Goal: Task Accomplishment & Management: Use online tool/utility

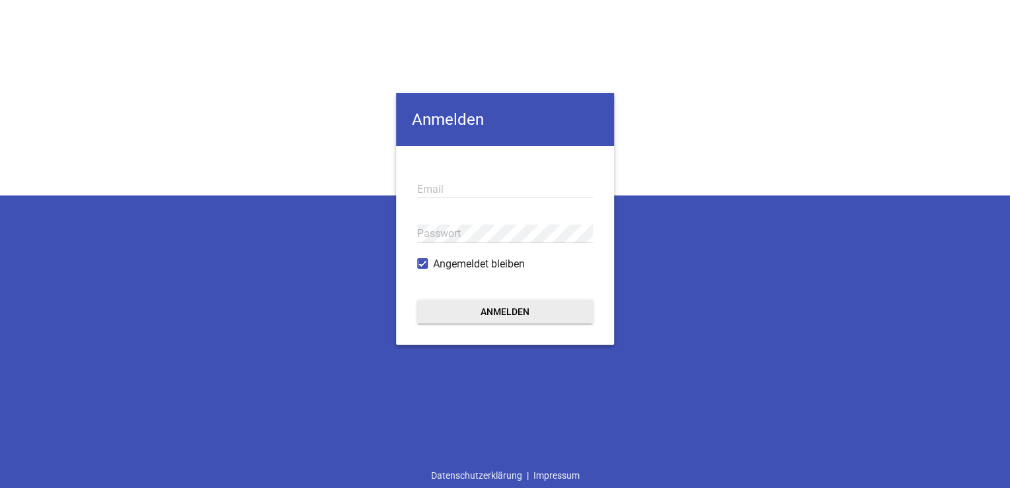
drag, startPoint x: 129, startPoint y: 344, endPoint x: 139, endPoint y: 332, distance: 16.0
click at [129, 344] on div "Anmelden Email Passwort Angemeldet bleiben Anmelden Datenschutzerklärung | Impr…" at bounding box center [505, 244] width 1010 height 488
click at [439, 189] on input "email" at bounding box center [505, 189] width 176 height 18
paste input "[EMAIL_ADDRESS][DOMAIN_NAME]"
type input "[EMAIL_ADDRESS][DOMAIN_NAME]"
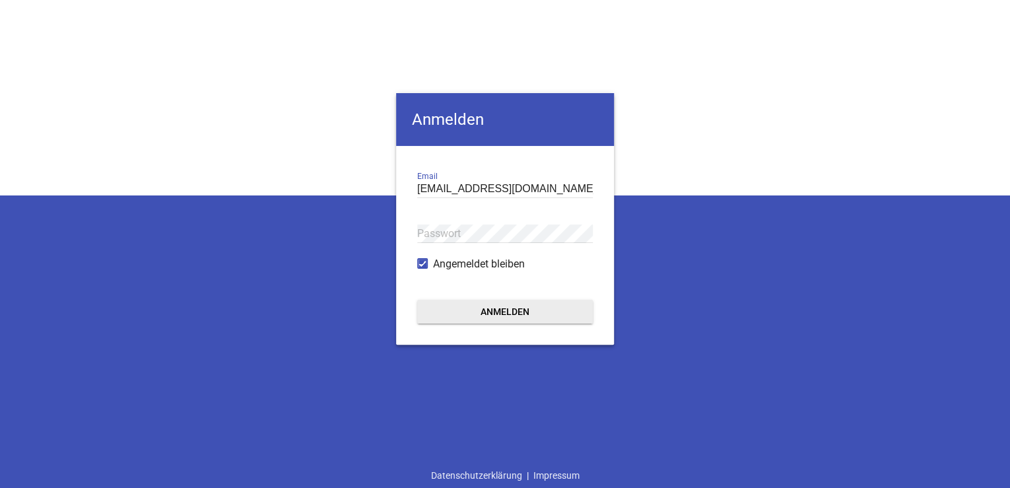
click at [235, 408] on div "[PERSON_NAME] [PERSON_NAME][EMAIL_ADDRESS][DOMAIN_NAME] Email Passwort Angemeld…" at bounding box center [505, 244] width 1010 height 488
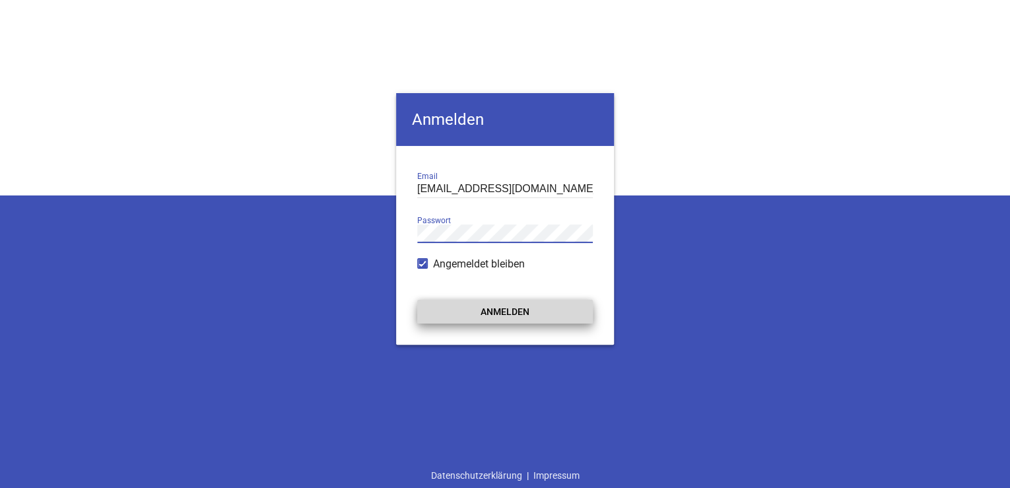
click at [488, 312] on button "Anmelden" at bounding box center [505, 312] width 176 height 24
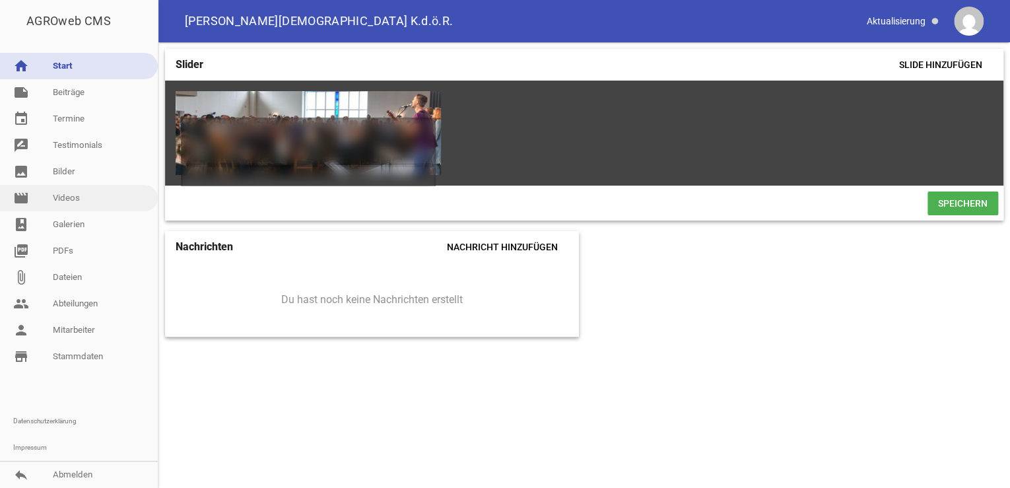
click at [66, 200] on link "movie Videos" at bounding box center [79, 198] width 158 height 26
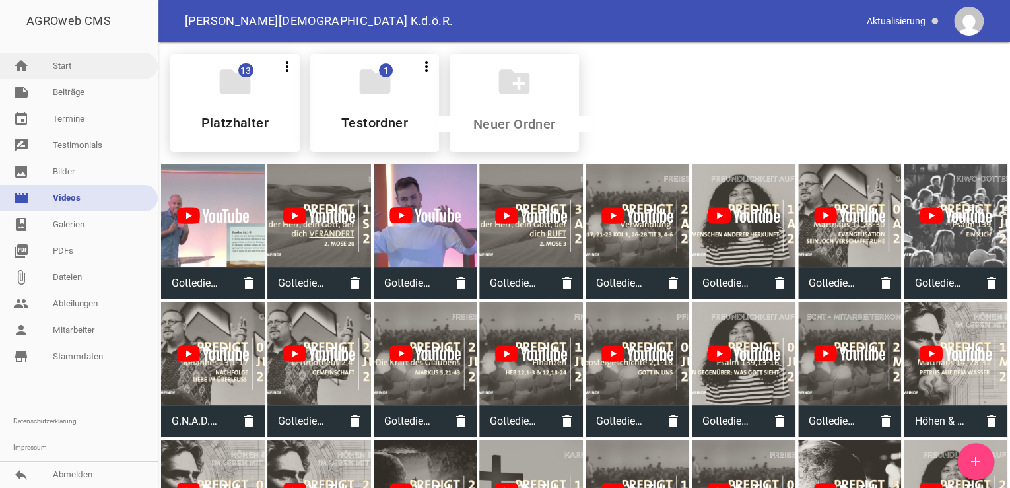
click at [57, 67] on link "home Start" at bounding box center [79, 66] width 158 height 26
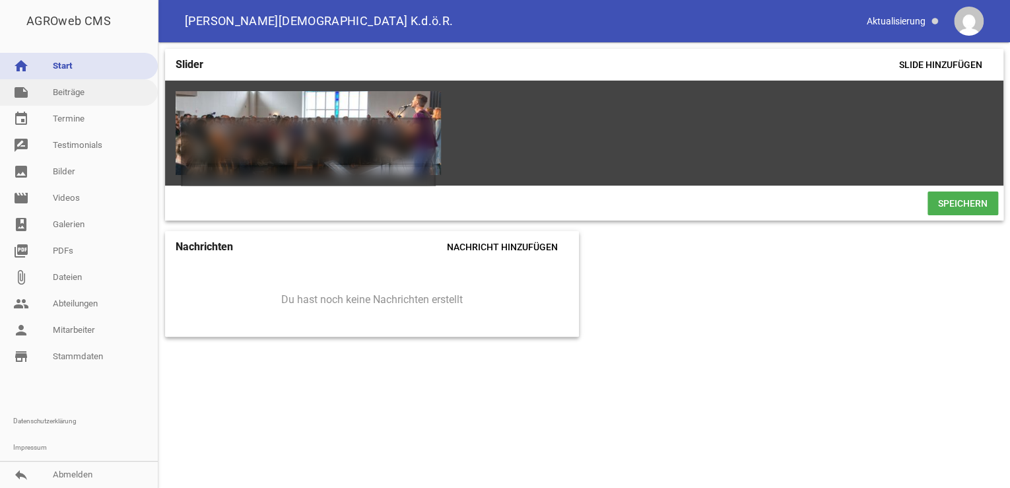
click at [67, 88] on link "note Beiträge" at bounding box center [79, 92] width 158 height 26
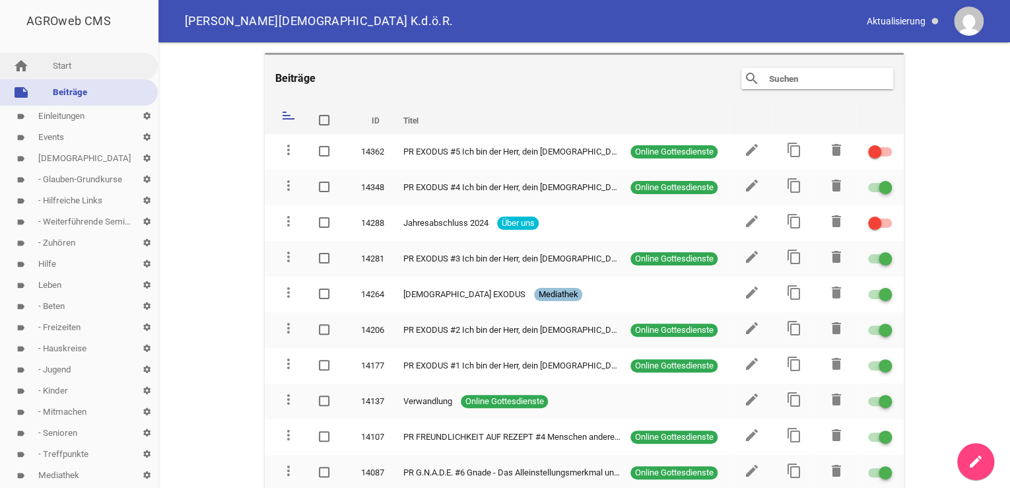
click at [71, 68] on link "home Start" at bounding box center [79, 66] width 158 height 26
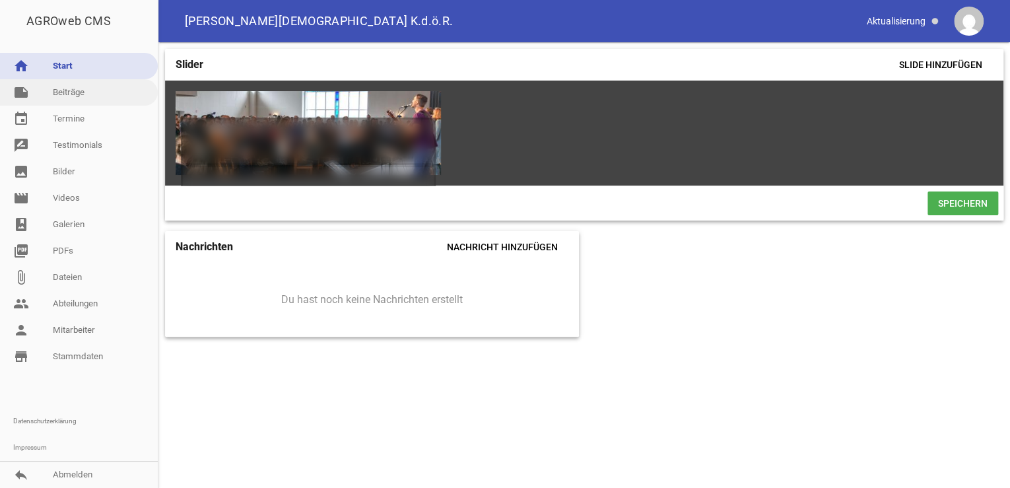
click at [73, 95] on link "note Beiträge" at bounding box center [79, 92] width 158 height 26
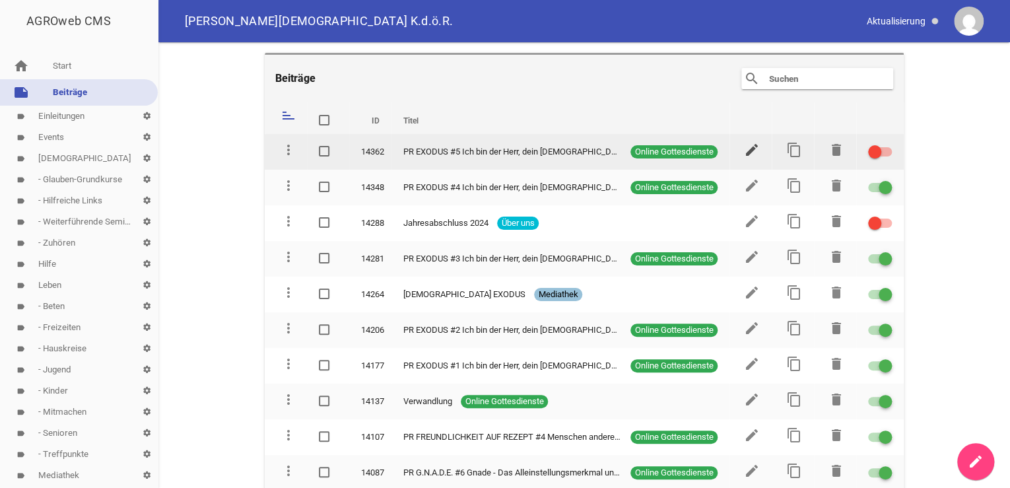
click at [747, 148] on icon "edit" at bounding box center [752, 150] width 16 height 16
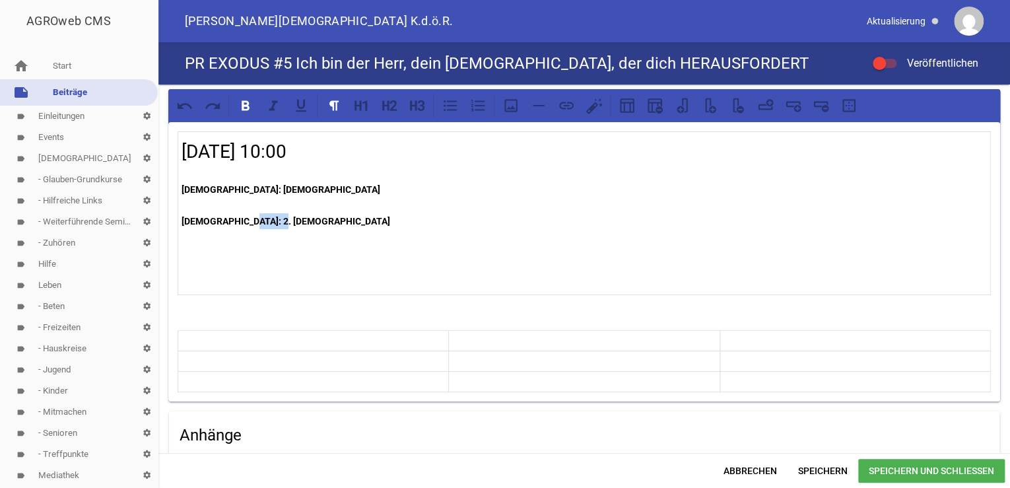
drag, startPoint x: 239, startPoint y: 219, endPoint x: 288, endPoint y: 219, distance: 49.5
click at [288, 219] on p "[DEMOGRAPHIC_DATA]: 2. [DEMOGRAPHIC_DATA]" at bounding box center [583, 221] width 805 height 16
click at [281, 218] on p "[DEMOGRAPHIC_DATA]: 4.[DEMOGRAPHIC_DATA] 13,25- 14,25" at bounding box center [583, 221] width 805 height 16
click at [334, 219] on p "[DEMOGRAPHIC_DATA]: 4.[DEMOGRAPHIC_DATA] 13, Verse 25- 14,25" at bounding box center [583, 221] width 805 height 16
drag, startPoint x: 307, startPoint y: 219, endPoint x: 356, endPoint y: 247, distance: 57.0
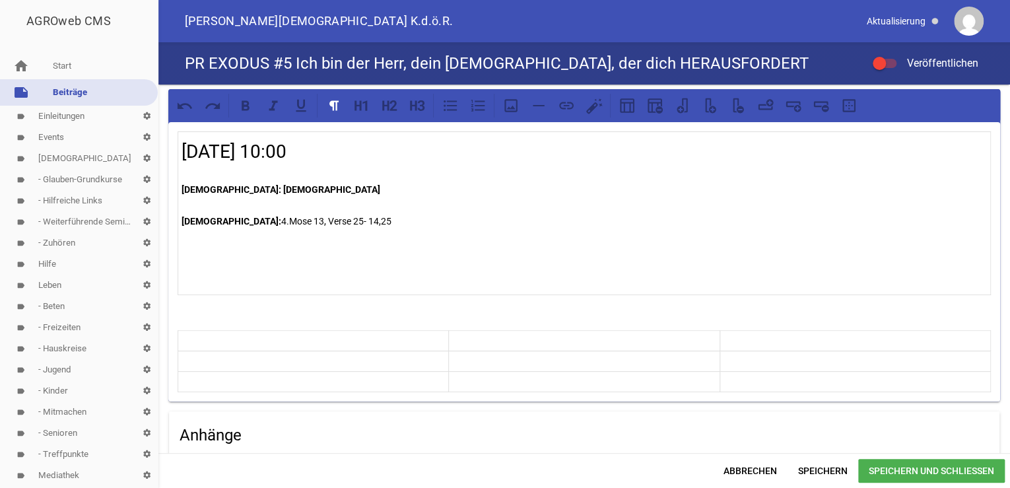
click at [307, 222] on p "[DEMOGRAPHIC_DATA]: 4.[DEMOGRAPHIC_DATA] 13, Verse 25- 14,25" at bounding box center [583, 221] width 805 height 16
click at [291, 406] on div "[DATE] 10:00 [DEMOGRAPHIC_DATA]: [DEMOGRAPHIC_DATA] [DEMOGRAPHIC_DATA]: 4.[DEMO…" at bounding box center [583, 390] width 851 height 612
click at [248, 186] on strong "[DEMOGRAPHIC_DATA]: [DEMOGRAPHIC_DATA]" at bounding box center [280, 189] width 199 height 11
drag, startPoint x: 234, startPoint y: 218, endPoint x: 408, endPoint y: 216, distance: 174.9
click at [408, 216] on p "[DEMOGRAPHIC_DATA]: 4.[DEMOGRAPHIC_DATA] 13, Vers 25 - 4. Mose 14, Vers 25" at bounding box center [583, 221] width 805 height 16
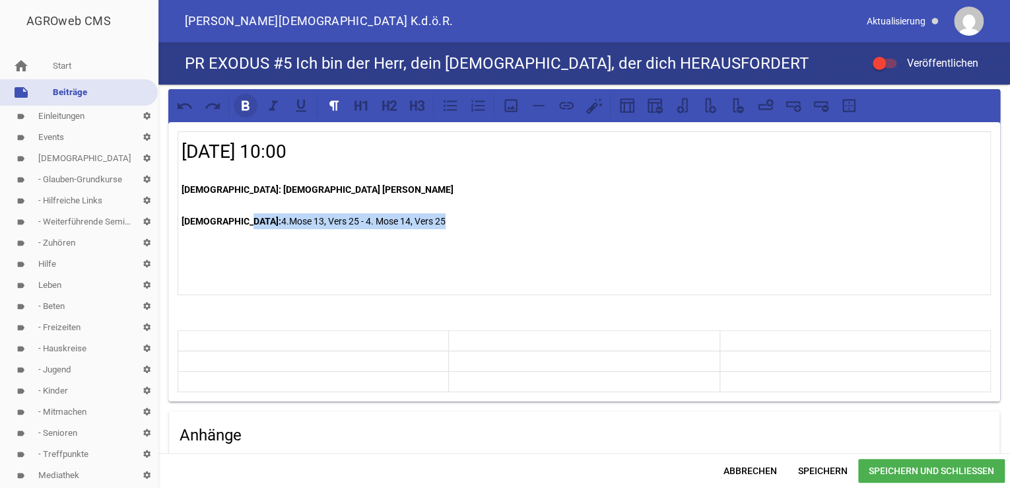
click at [247, 103] on icon at bounding box center [245, 105] width 8 height 10
click at [248, 110] on icon at bounding box center [245, 105] width 17 height 17
click at [481, 230] on p at bounding box center [583, 237] width 805 height 16
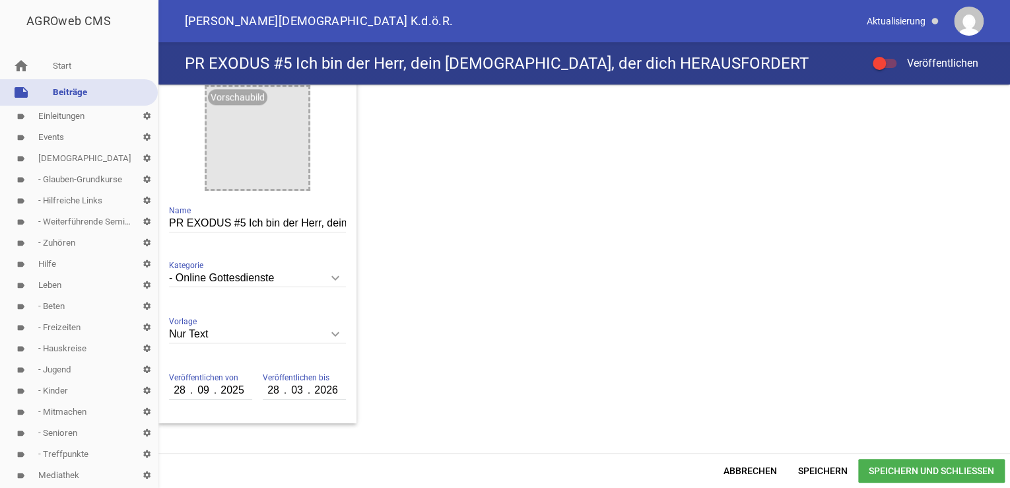
scroll to position [827, 0]
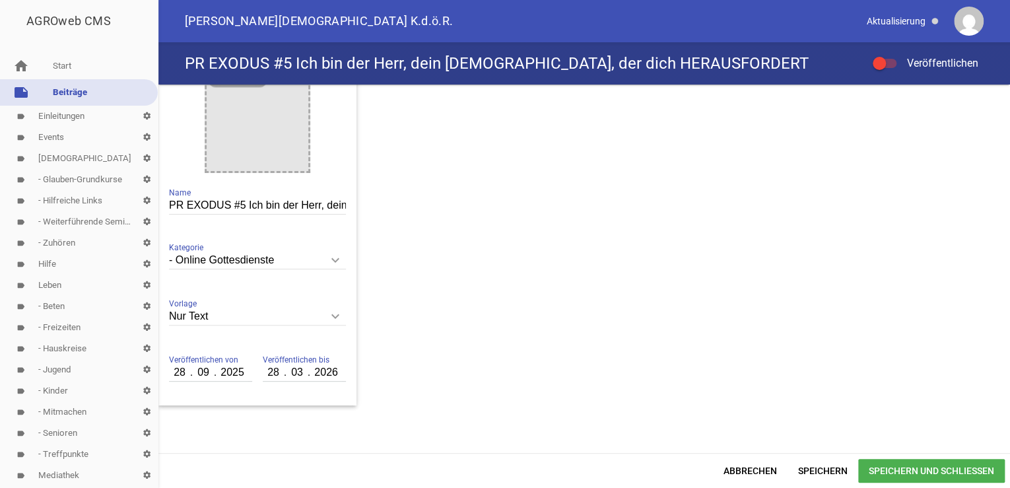
click at [260, 205] on input "PR EXODUS #5 Ich bin der Herr, dein [DEMOGRAPHIC_DATA], der dich HERAUSFORDERT" at bounding box center [257, 206] width 177 height 18
click at [926, 470] on span "Speichern und Schließen" at bounding box center [931, 471] width 146 height 24
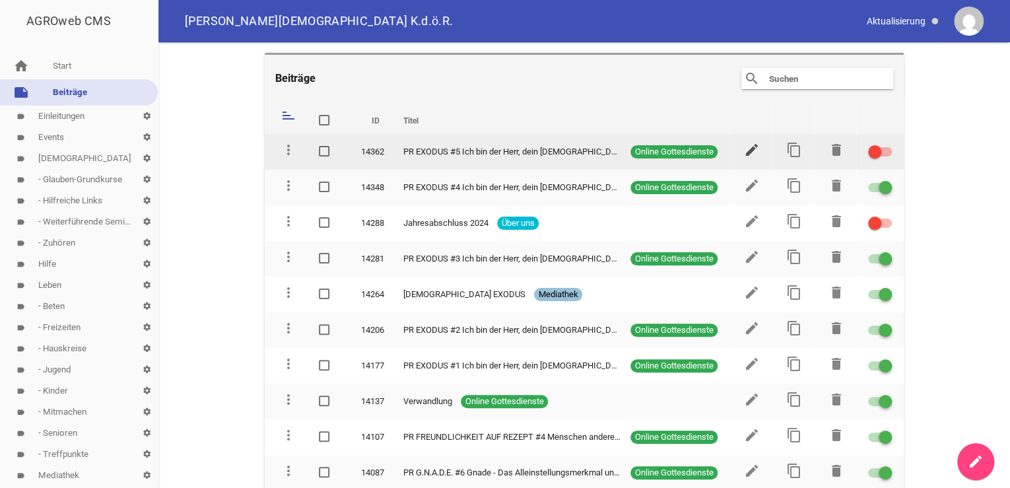
click at [744, 145] on icon "edit" at bounding box center [752, 150] width 16 height 16
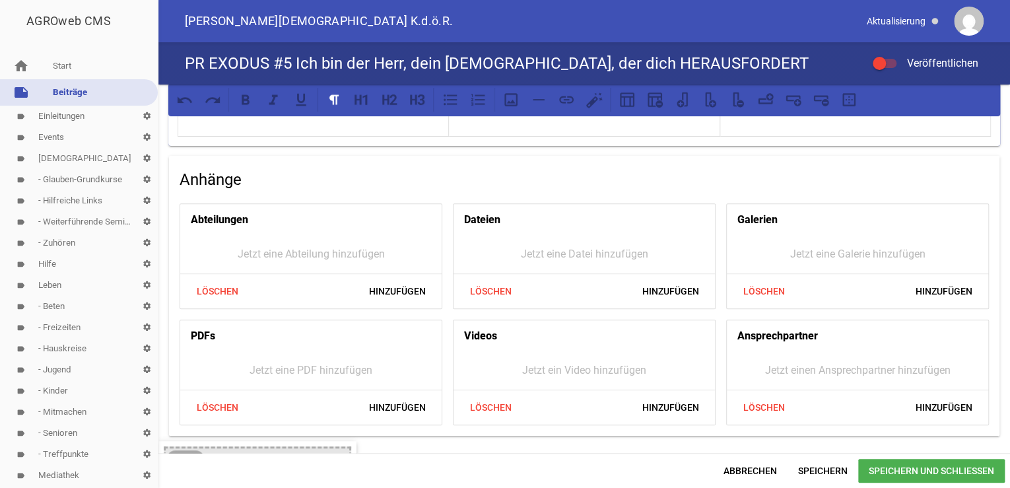
scroll to position [281, 0]
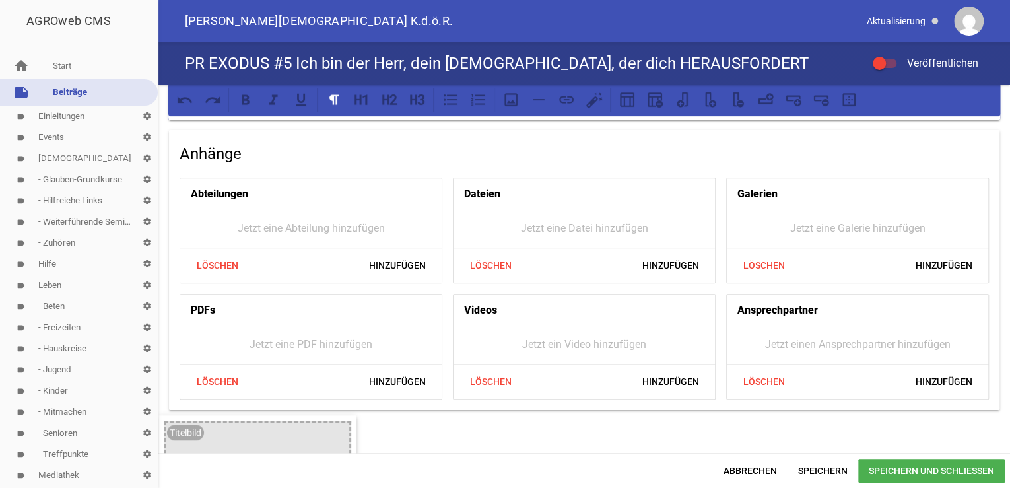
click at [943, 475] on span "Speichern und Schließen" at bounding box center [931, 471] width 146 height 24
